Goal: Find specific page/section: Find specific page/section

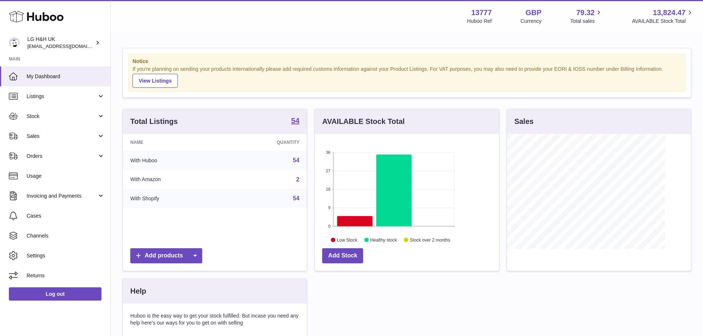
scroll to position [115, 184]
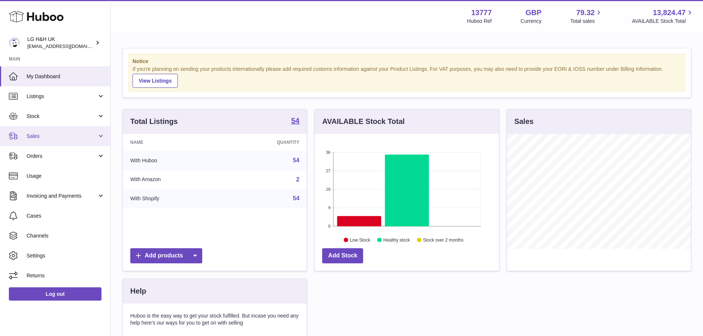
click at [62, 130] on link "Sales" at bounding box center [55, 136] width 110 height 20
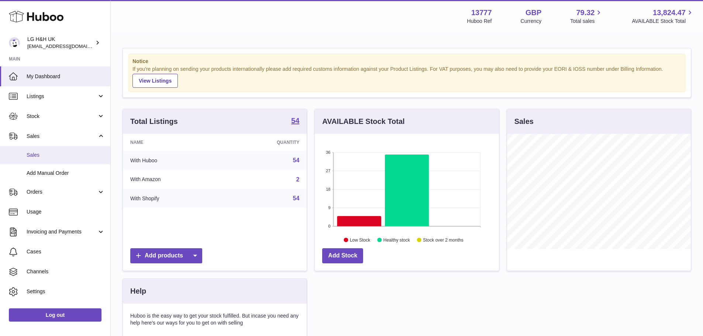
click at [54, 153] on span "Sales" at bounding box center [66, 155] width 78 height 7
